Goal: Task Accomplishment & Management: Complete application form

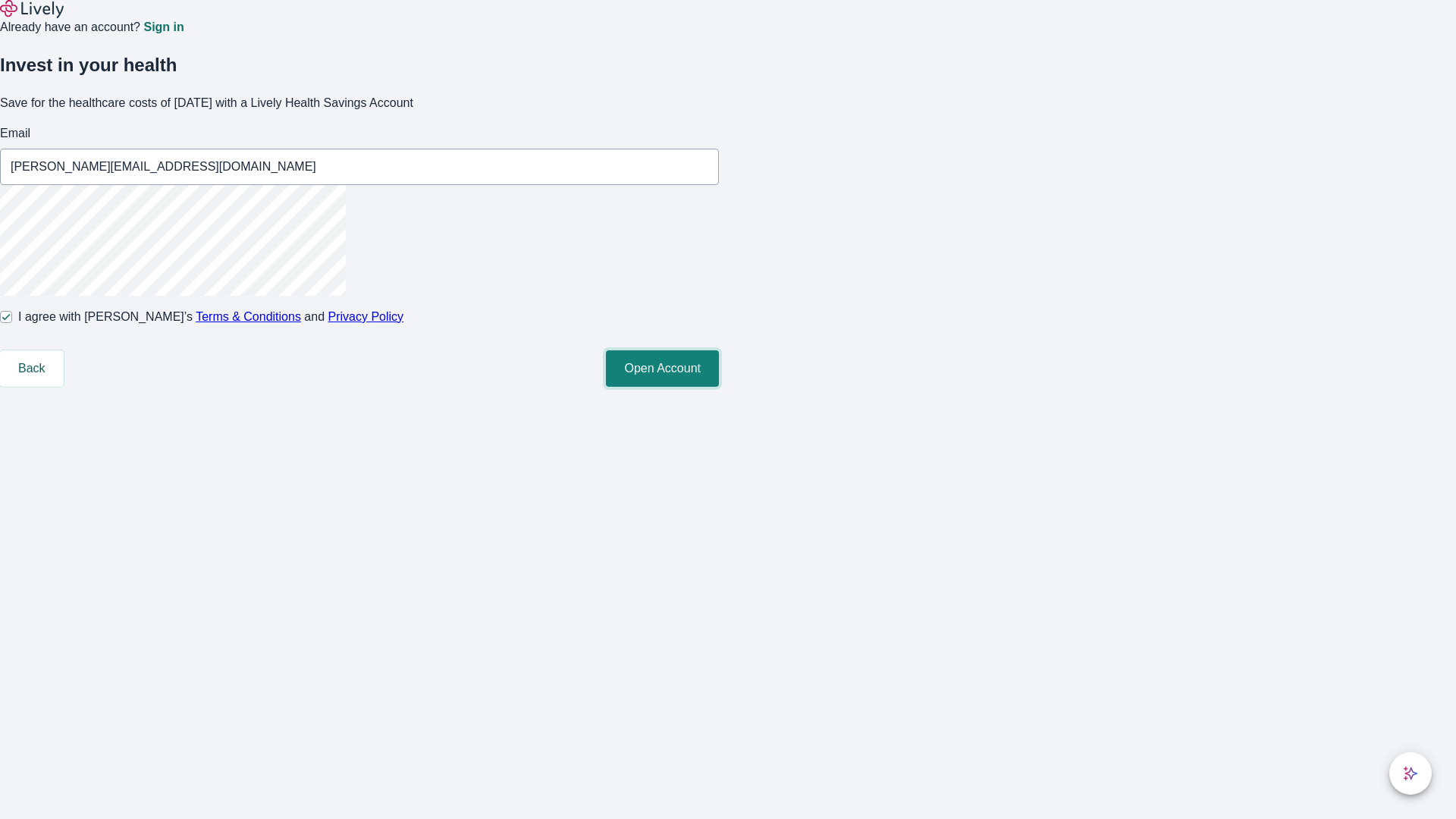
click at [719, 387] on button "Open Account" at bounding box center [662, 368] width 113 height 36
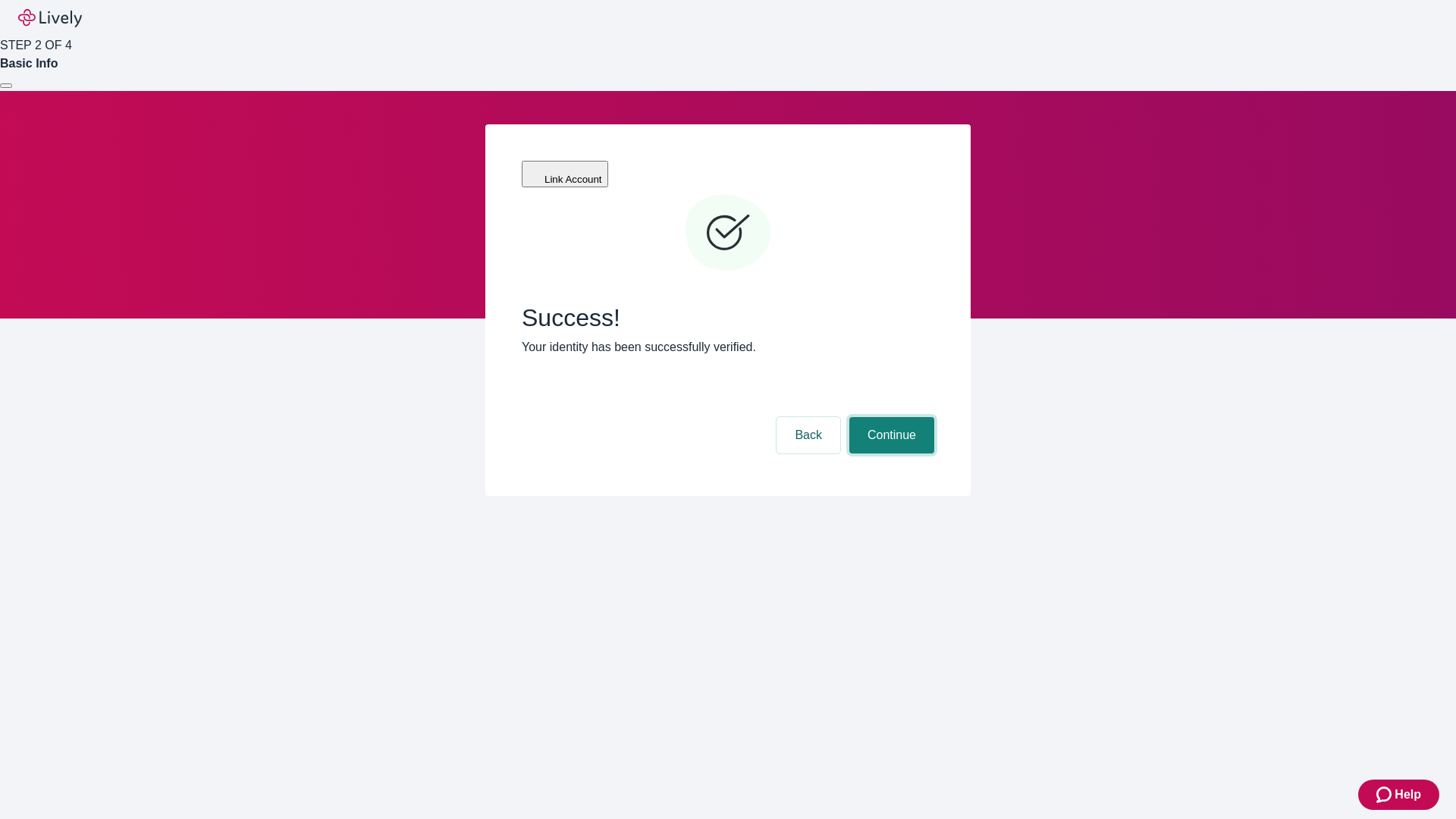
click at [889, 417] on button "Continue" at bounding box center [892, 435] width 85 height 36
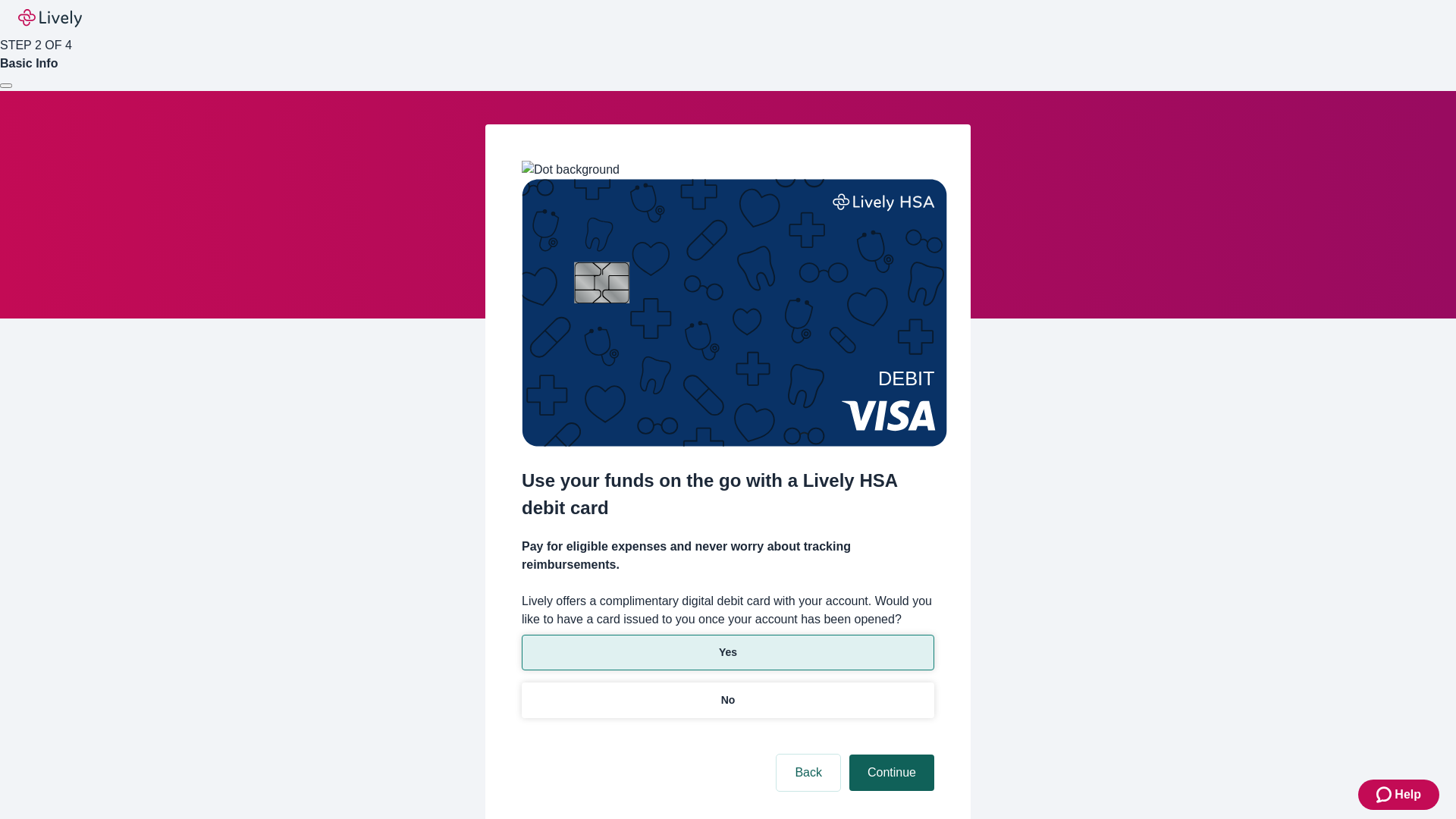
click at [727, 645] on p "Yes" at bounding box center [728, 653] width 18 height 16
click at [889, 755] on button "Continue" at bounding box center [892, 773] width 85 height 36
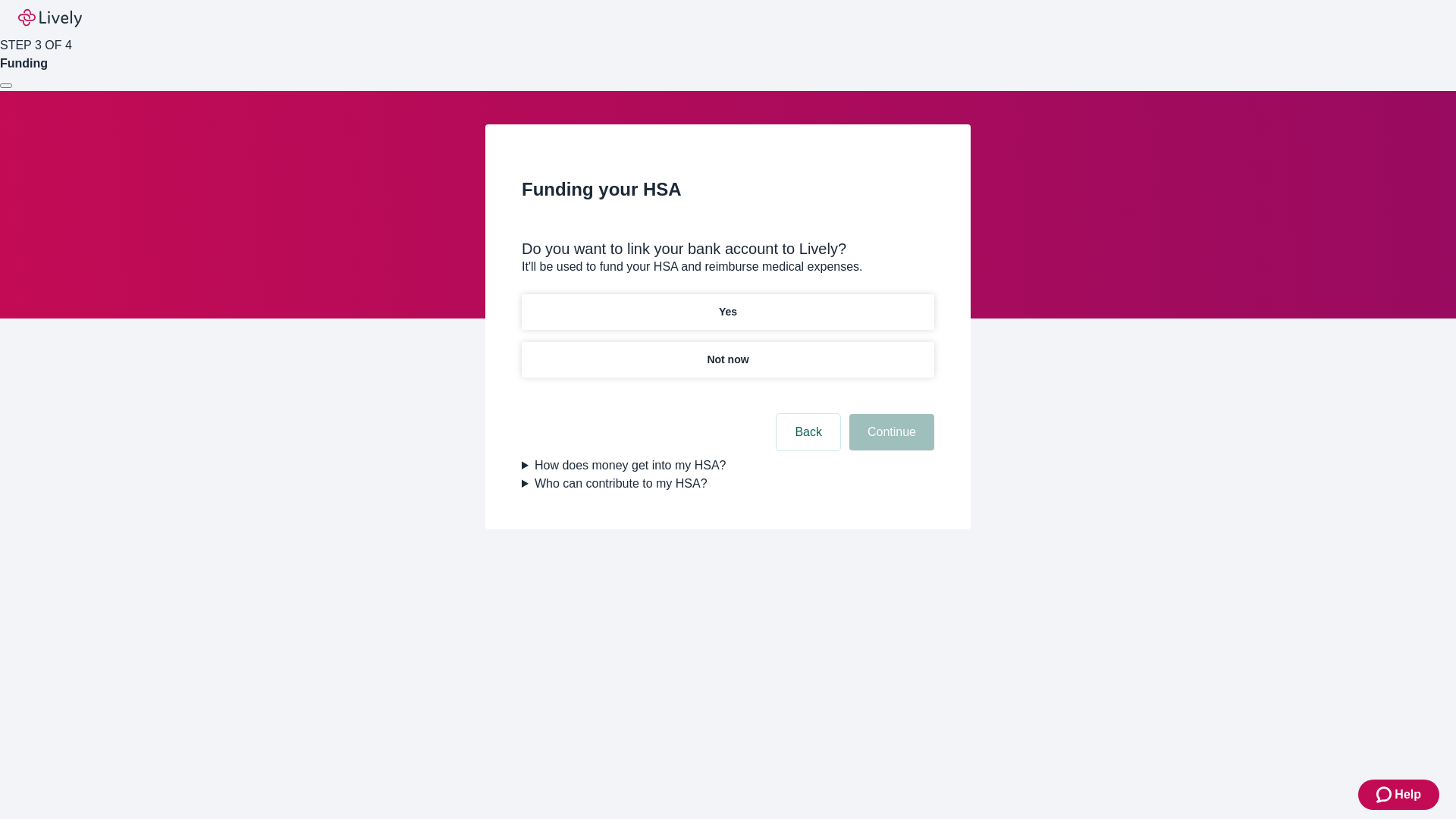
click at [727, 352] on p "Not now" at bounding box center [728, 360] width 41 height 16
click at [889, 441] on button "Continue" at bounding box center [892, 432] width 85 height 36
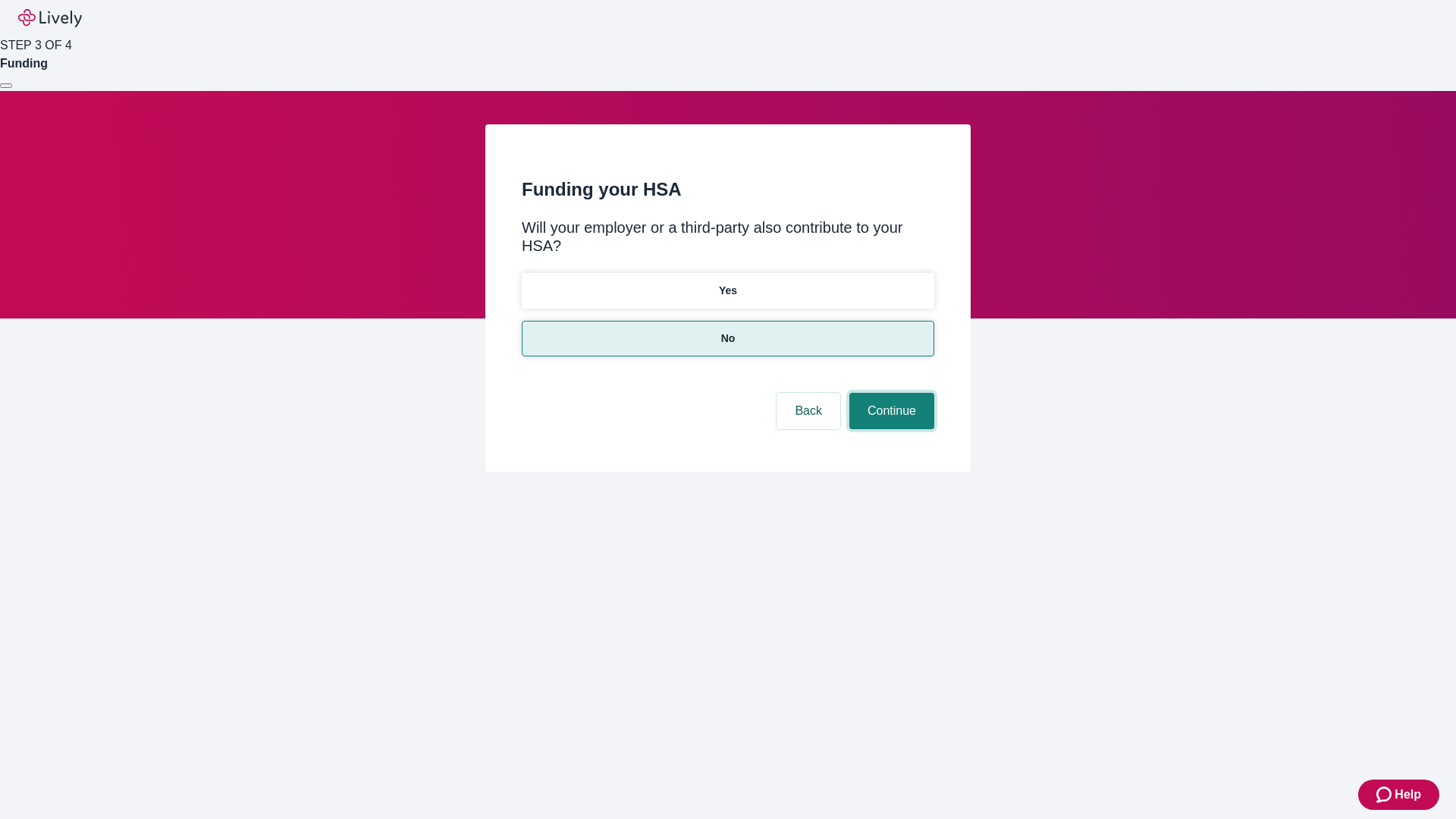
click at [889, 393] on button "Continue" at bounding box center [892, 411] width 85 height 36
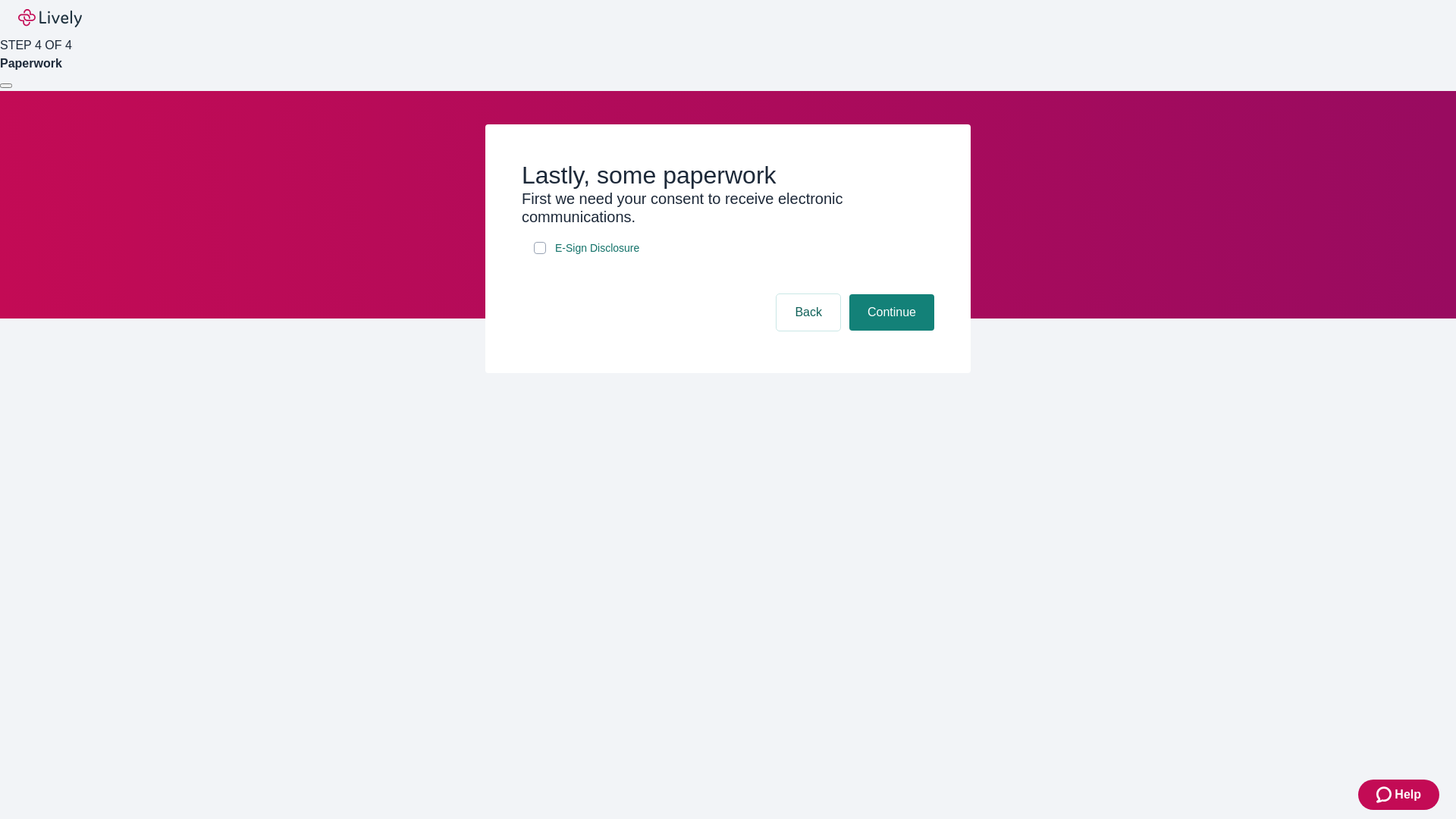
click at [540, 254] on input "E-Sign Disclosure" at bounding box center [539, 247] width 12 height 12
checkbox input "true"
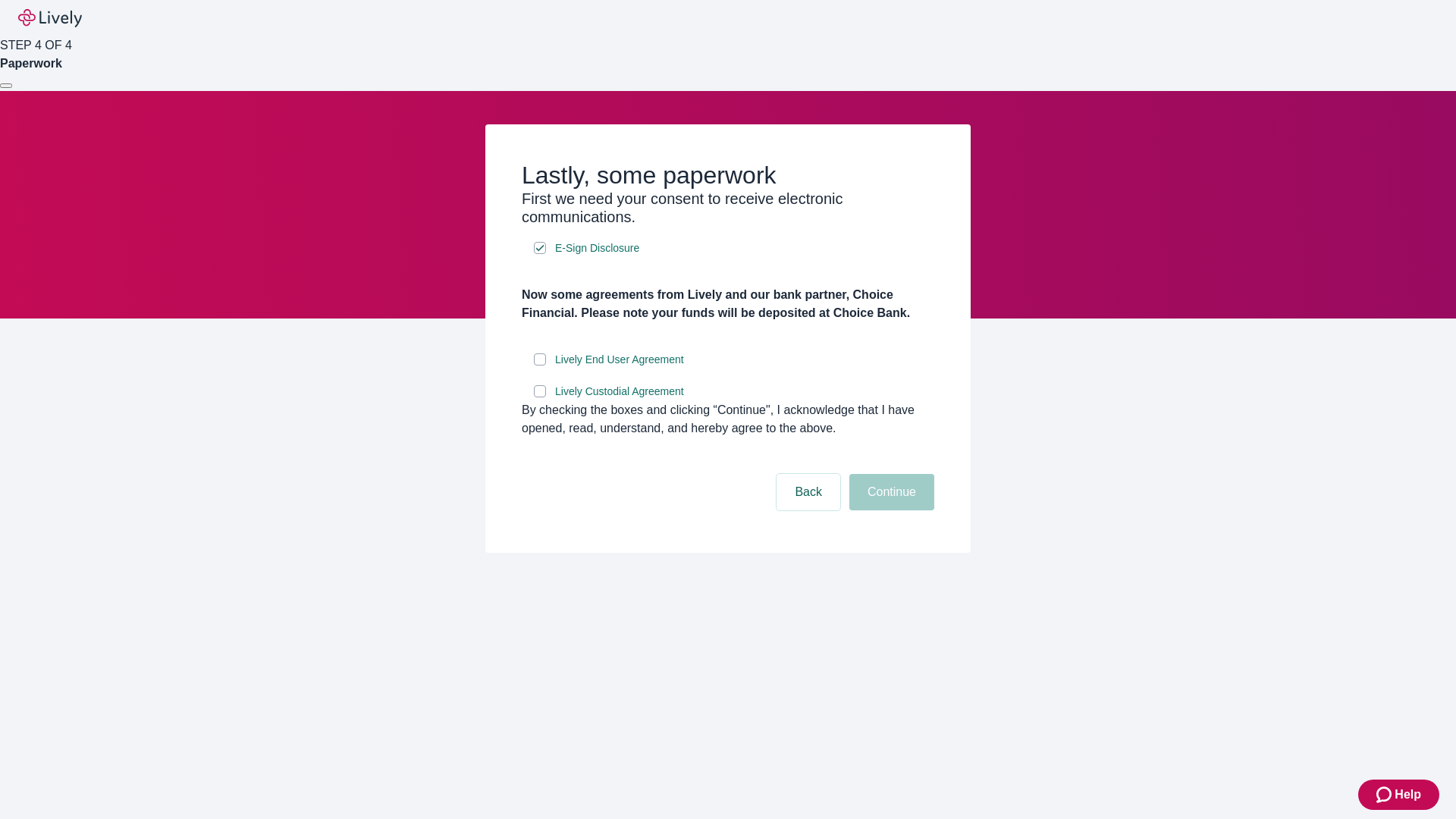
click at [540, 365] on input "Lively End User Agreement" at bounding box center [539, 359] width 12 height 12
checkbox input "true"
click at [540, 398] on input "Lively Custodial Agreement" at bounding box center [539, 391] width 12 height 12
checkbox input "true"
click at [889, 511] on button "Continue" at bounding box center [892, 492] width 85 height 36
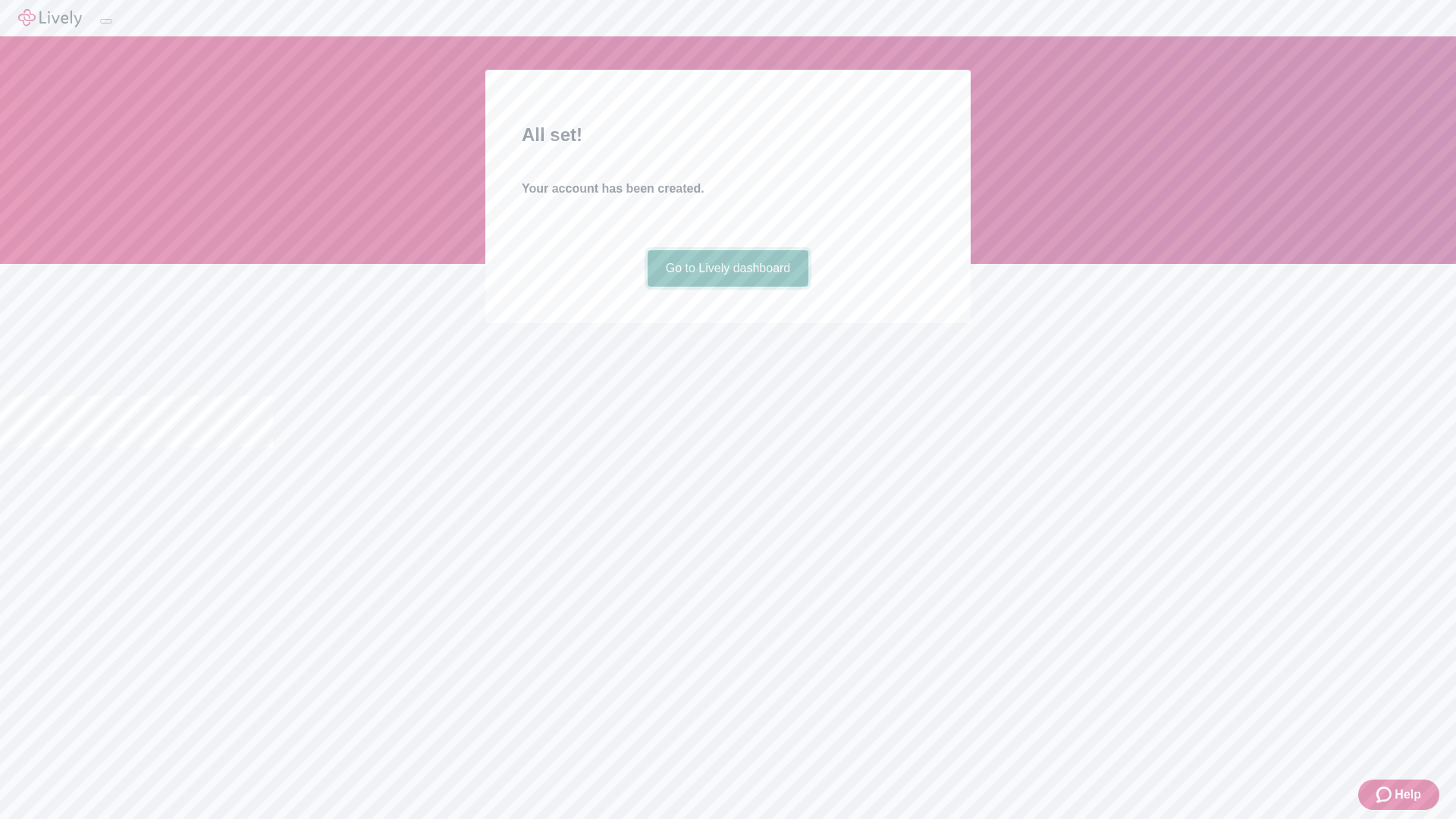
click at [727, 287] on link "Go to Lively dashboard" at bounding box center [728, 268] width 161 height 36
